Goal: Information Seeking & Learning: Check status

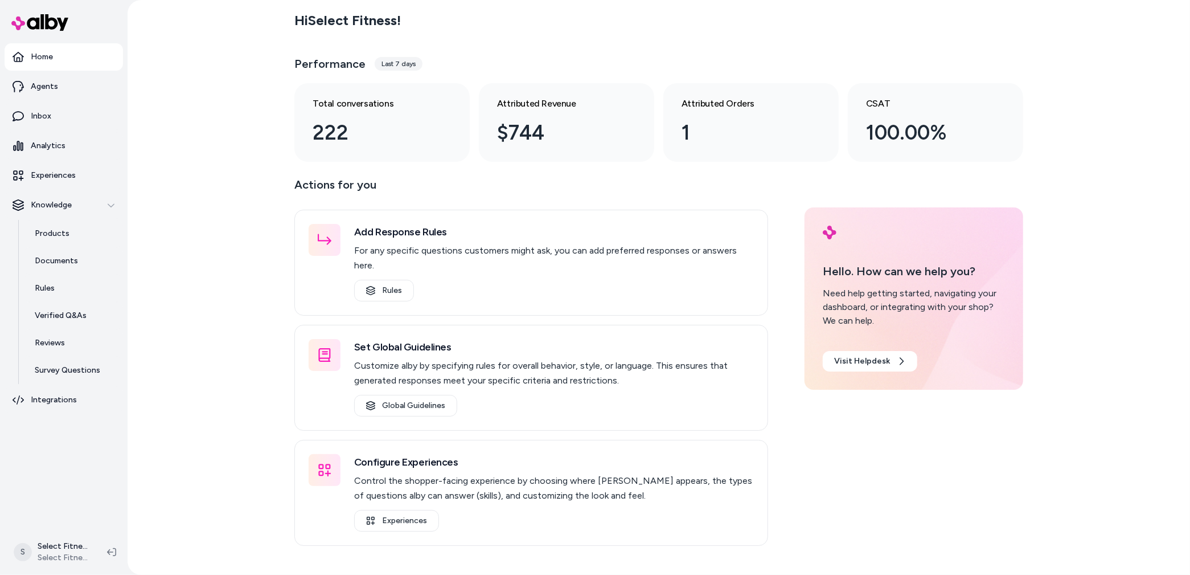
click at [405, 65] on div "Last 7 days" at bounding box center [399, 64] width 48 height 14
click at [55, 149] on p "Analytics" at bounding box center [48, 145] width 35 height 11
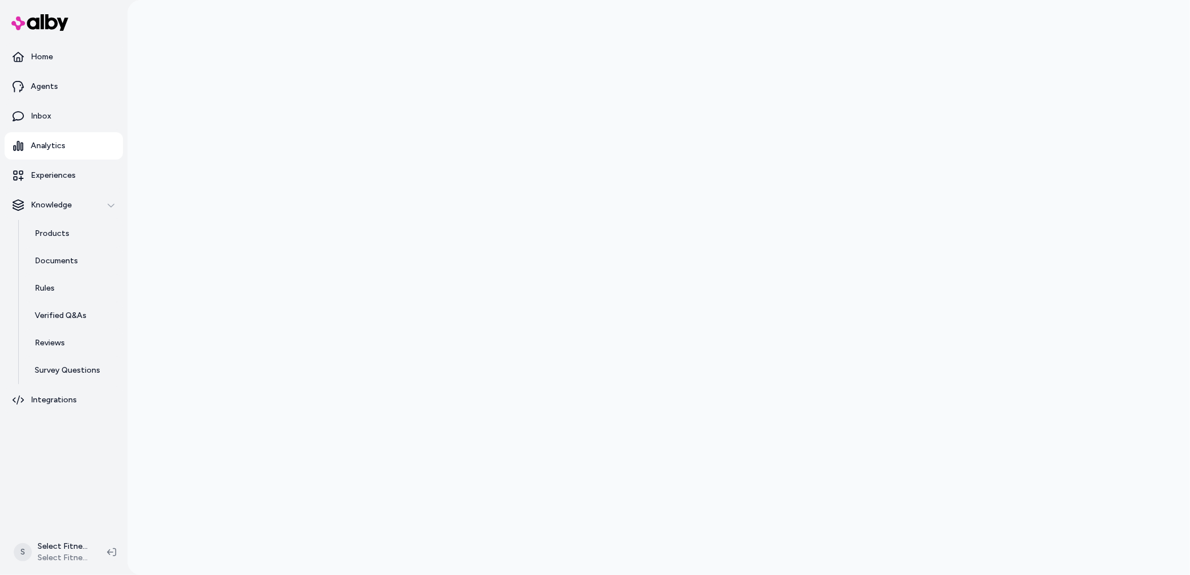
click at [221, 172] on div at bounding box center [659, 287] width 1063 height 575
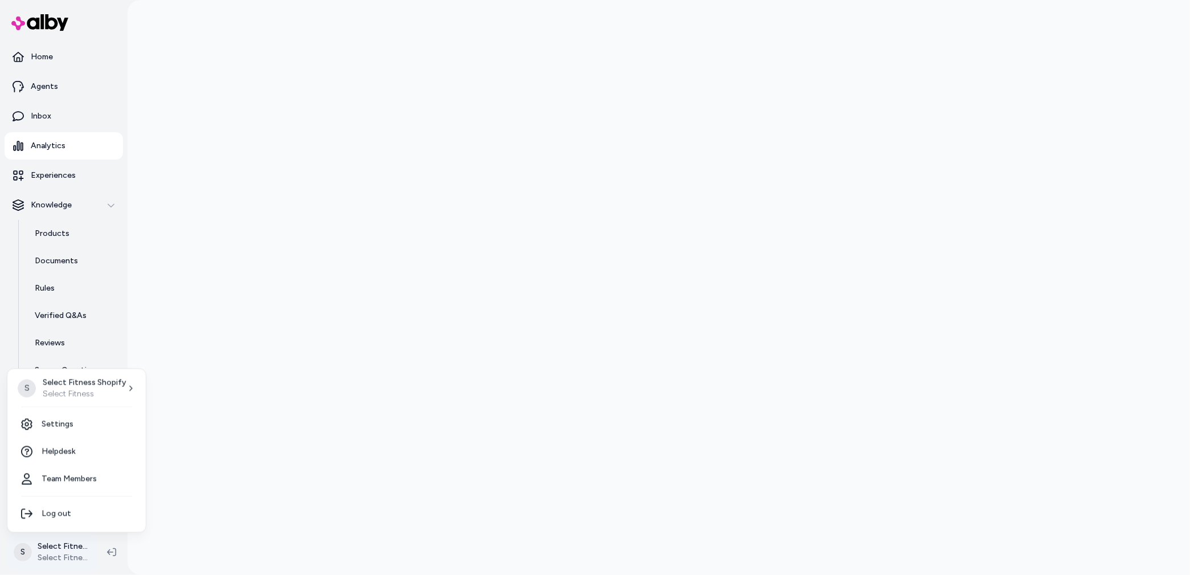
click at [22, 550] on html "Home Agents Inbox Analytics Experiences Knowledge Products Documents Rules Veri…" at bounding box center [595, 287] width 1190 height 575
click at [64, 426] on link "Settings" at bounding box center [76, 424] width 129 height 27
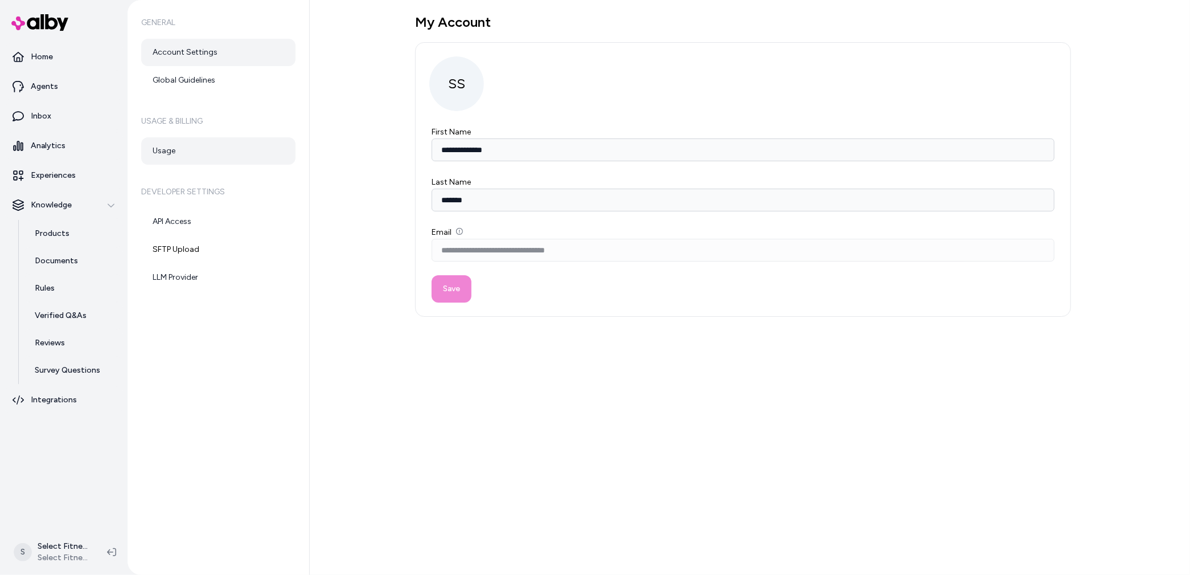
click at [185, 146] on link "Usage" at bounding box center [218, 150] width 154 height 27
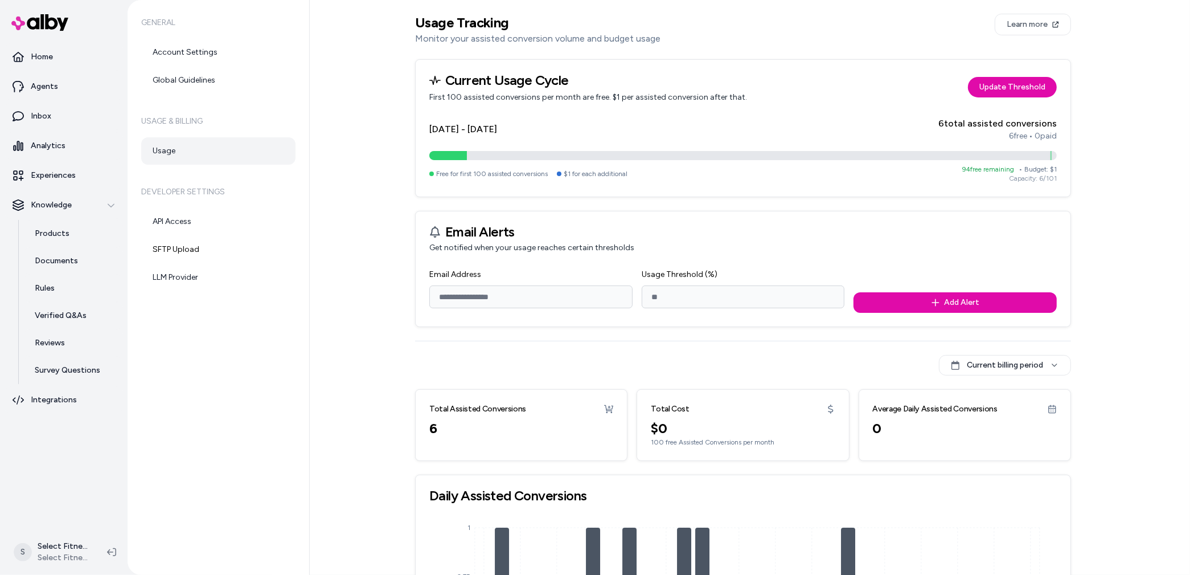
click at [461, 39] on p "Monitor your assisted conversion volume and budget usage" at bounding box center [537, 39] width 245 height 14
click at [849, 55] on div "Usage Tracking Monitor your assisted conversion volume and budget usage Learn m…" at bounding box center [743, 386] width 656 height 744
click at [62, 118] on link "Inbox" at bounding box center [64, 116] width 118 height 27
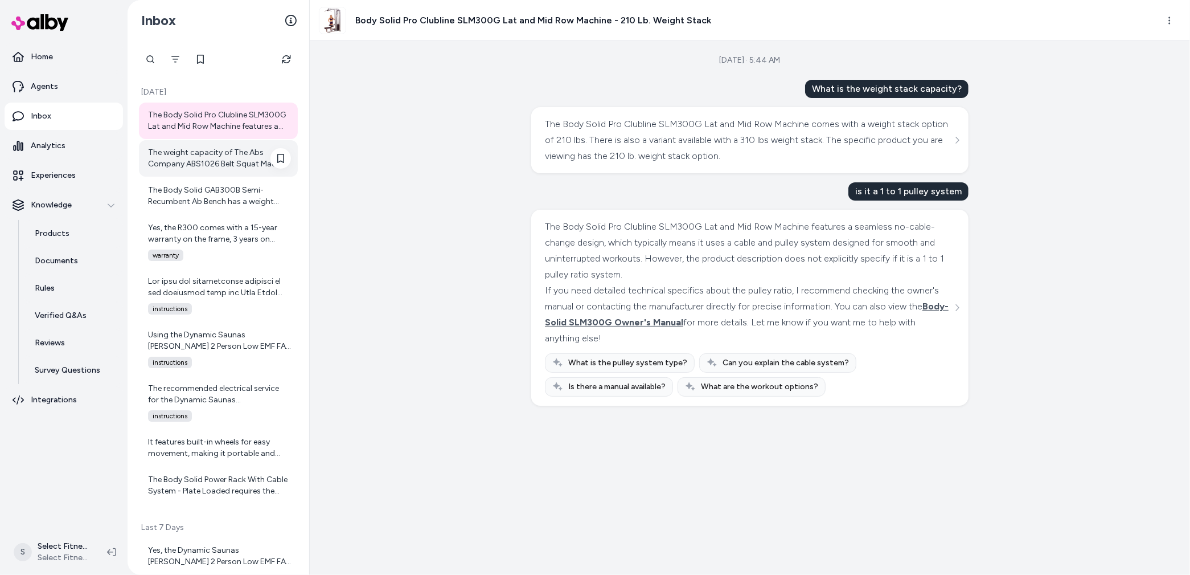
click at [208, 161] on div "The weight capacity of The Abs Company ABS1026 Belt Squat Machine is up to 550 …" at bounding box center [219, 158] width 143 height 23
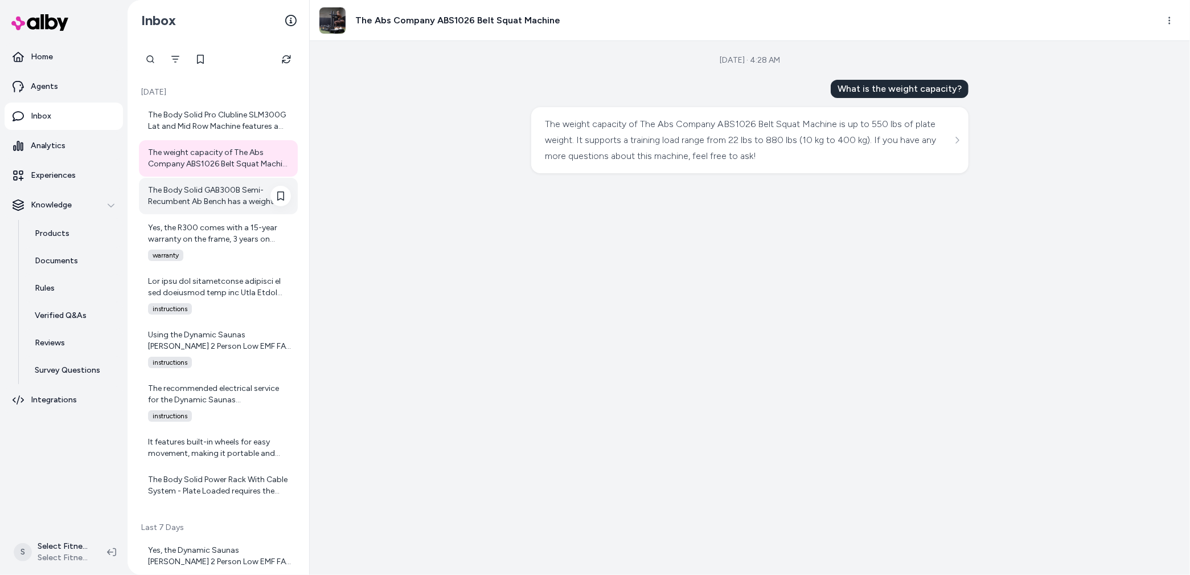
click at [208, 199] on div "The Body Solid GAB300B Semi-Recumbent Ab Bench has a weight capacity of up to 3…" at bounding box center [219, 196] width 143 height 23
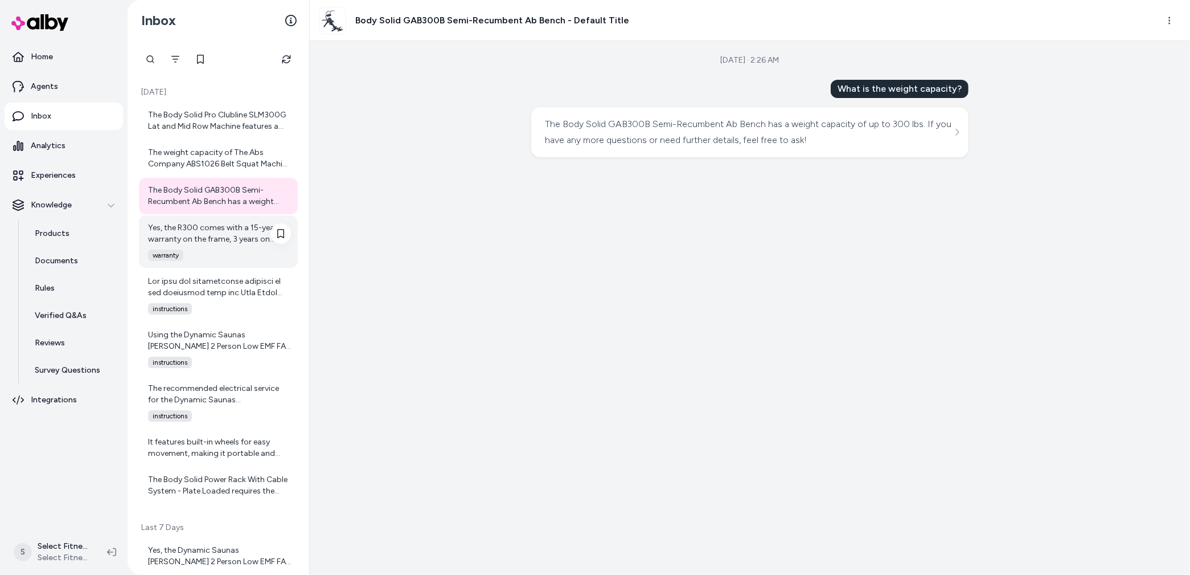
click at [215, 232] on div "Yes, the R300 comes with a 15-year warranty on the frame, 3 years on parts, and…" at bounding box center [219, 233] width 143 height 23
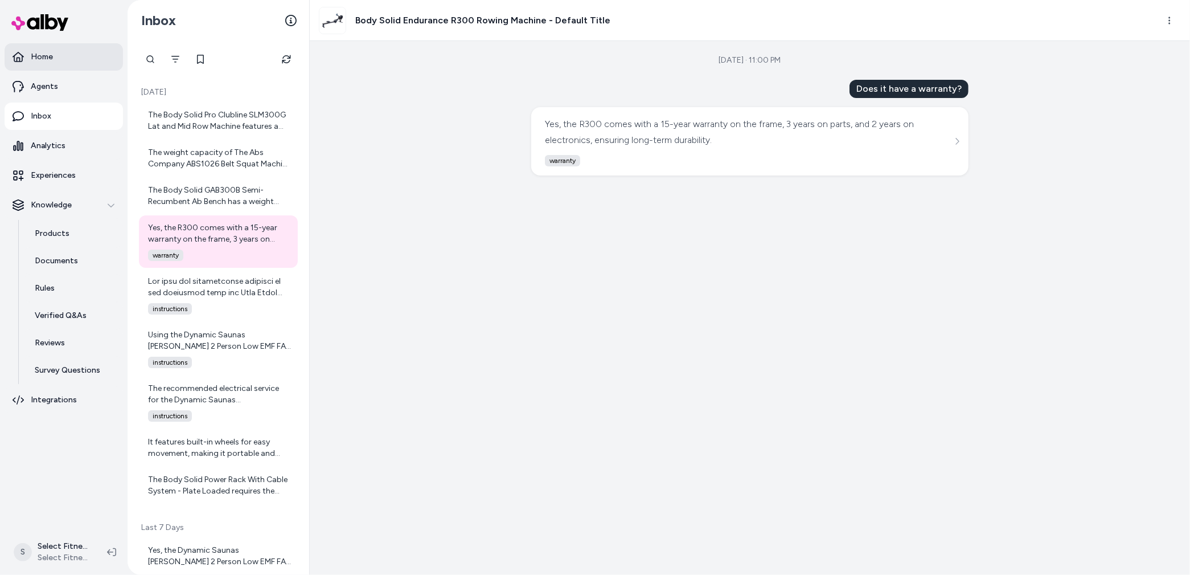
click at [55, 50] on link "Home" at bounding box center [64, 56] width 118 height 27
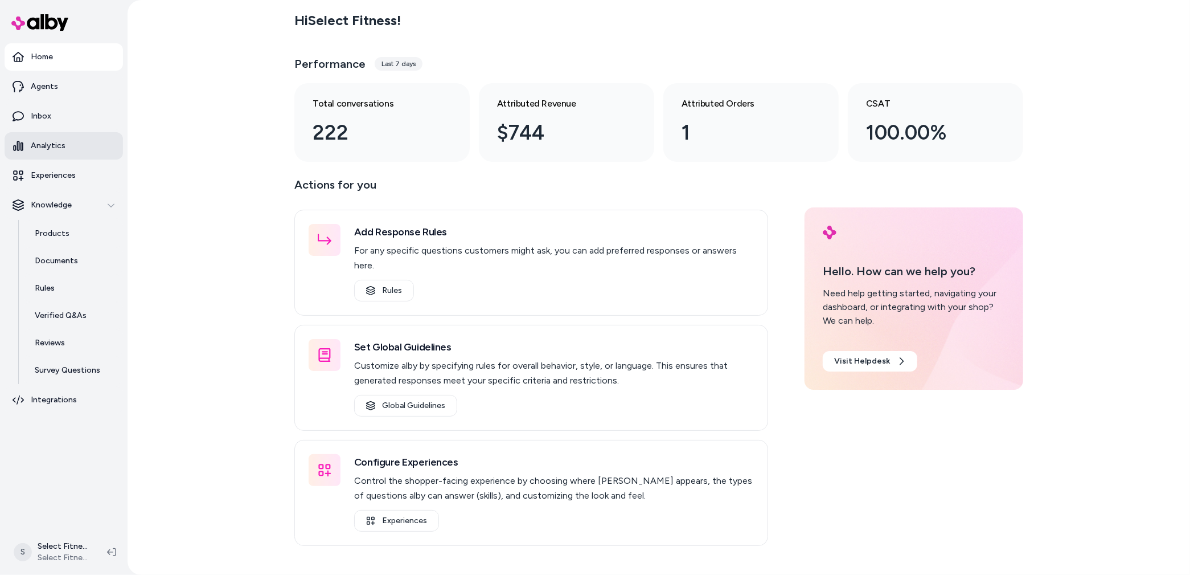
click at [70, 144] on link "Analytics" at bounding box center [64, 145] width 118 height 27
